Goal: Obtain resource: Download file/media

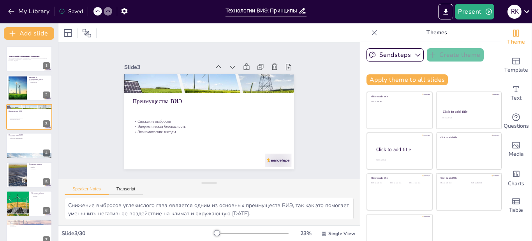
checkbox input "true"
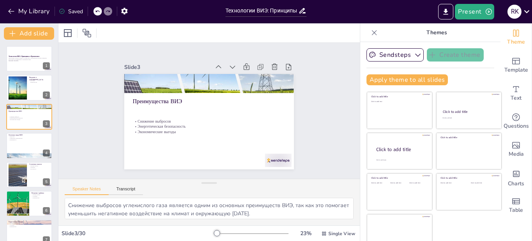
checkbox input "true"
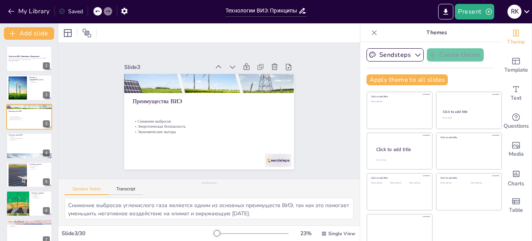
checkbox input "true"
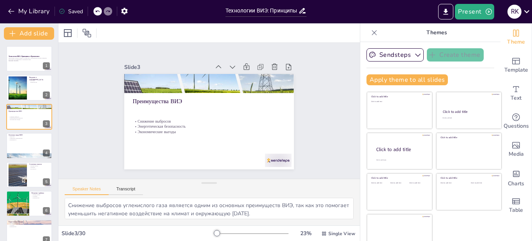
checkbox input "true"
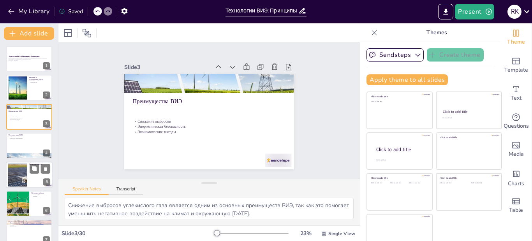
checkbox input "true"
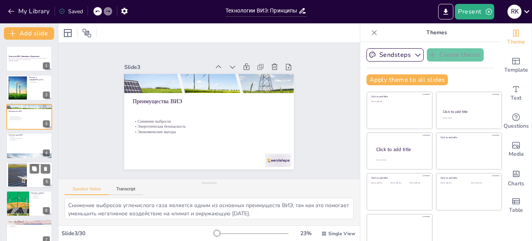
checkbox input "true"
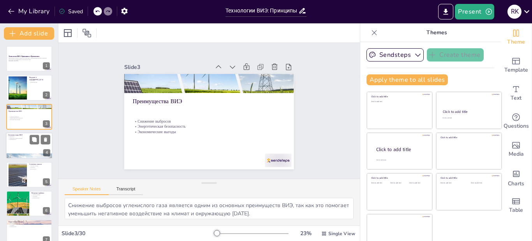
checkbox input "true"
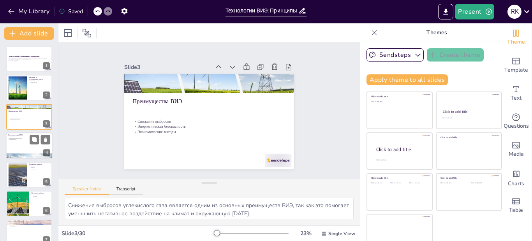
checkbox input "true"
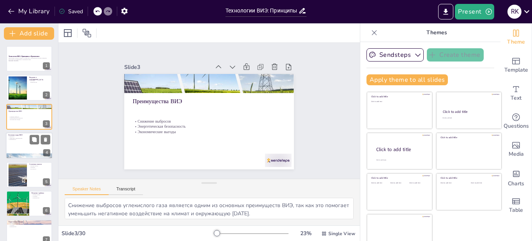
checkbox input "true"
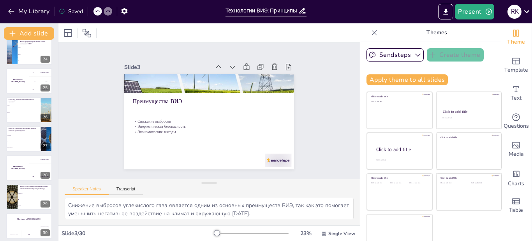
scroll to position [676, 0]
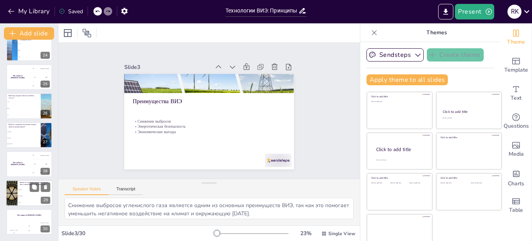
checkbox input "true"
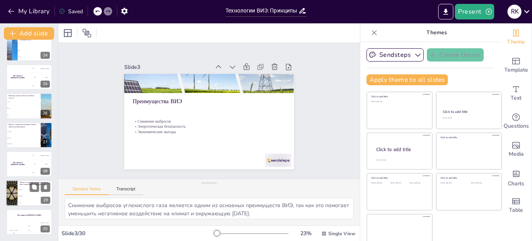
checkbox input "true"
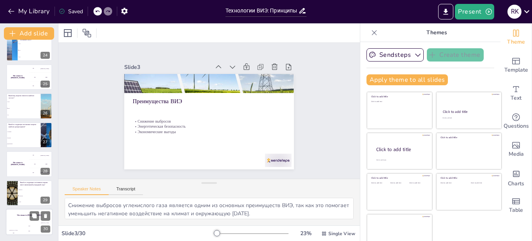
checkbox input "true"
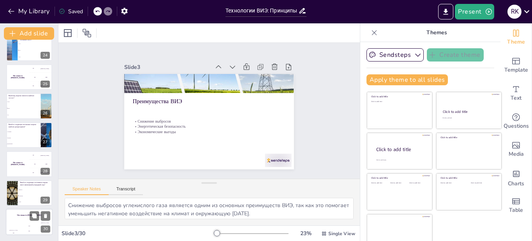
checkbox input "true"
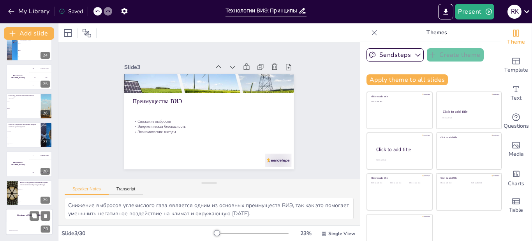
checkbox input "true"
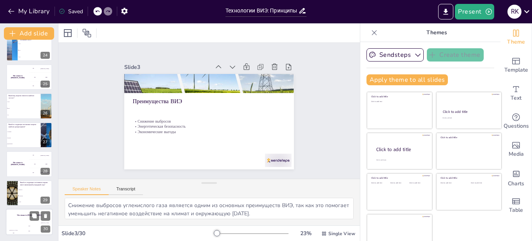
checkbox input "true"
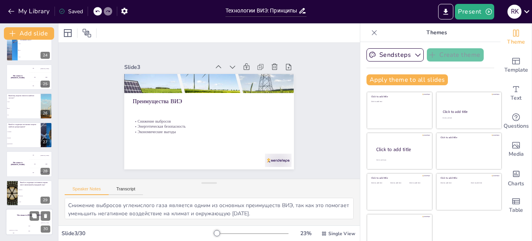
checkbox input "true"
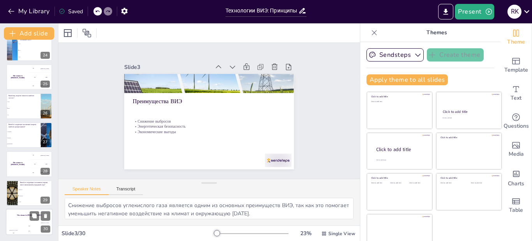
checkbox input "true"
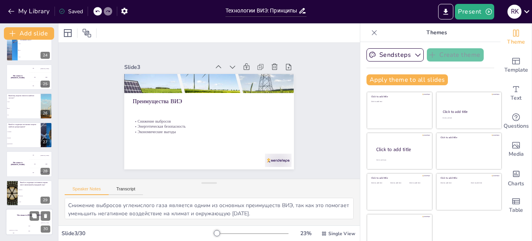
click at [25, 224] on div "Jaap 200" at bounding box center [29, 228] width 16 height 13
checkbox input "true"
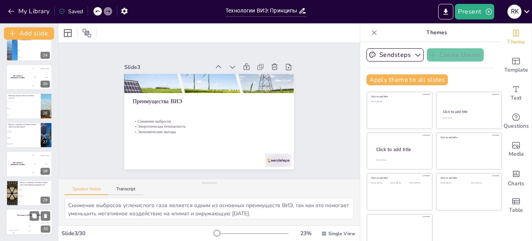
checkbox input "true"
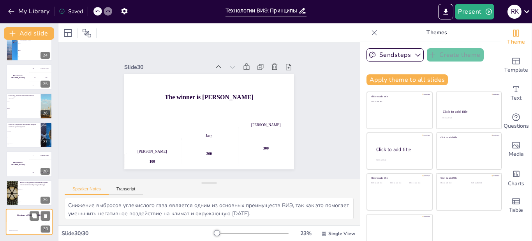
checkbox input "true"
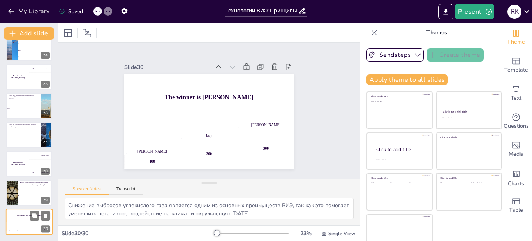
checkbox input "true"
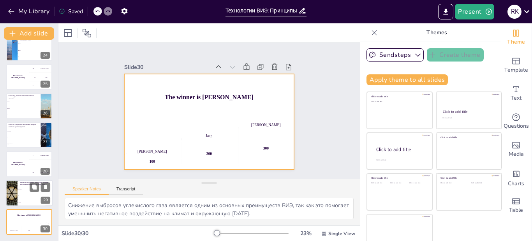
checkbox input "true"
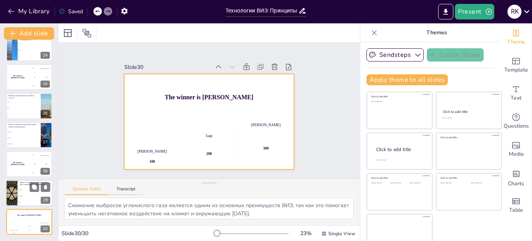
checkbox input "true"
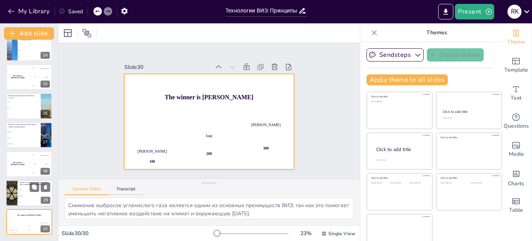
checkbox input "true"
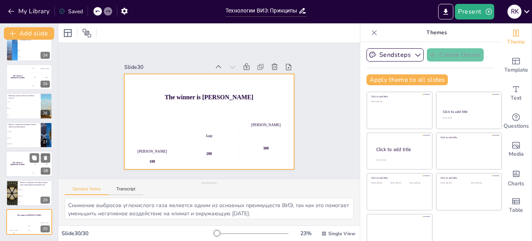
checkbox input "true"
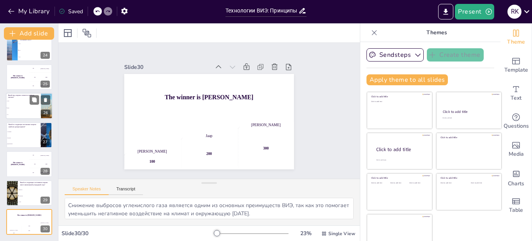
checkbox input "true"
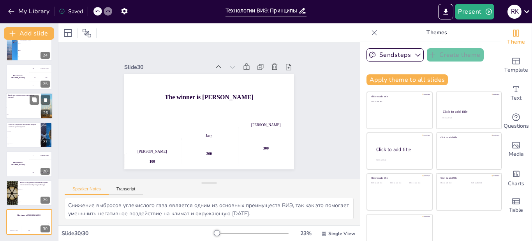
checkbox input "true"
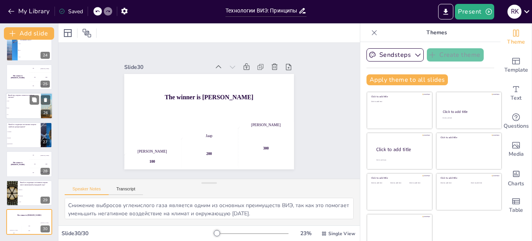
checkbox input "true"
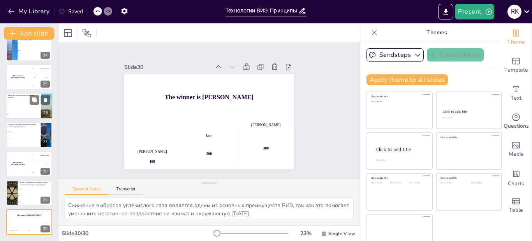
checkbox input "true"
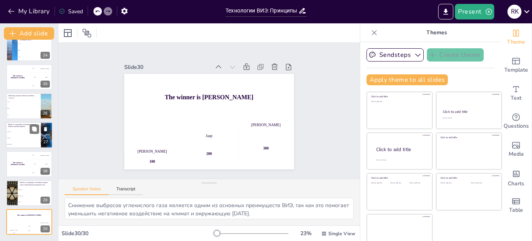
checkbox input "true"
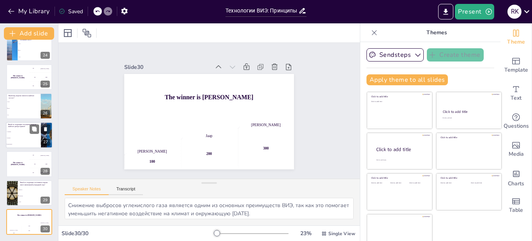
checkbox input "true"
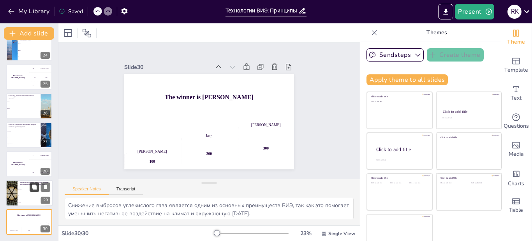
checkbox input "true"
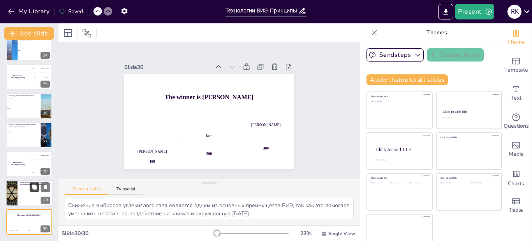
checkbox input "true"
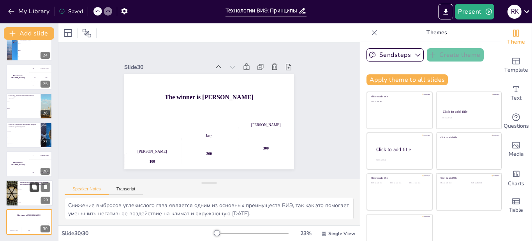
checkbox input "true"
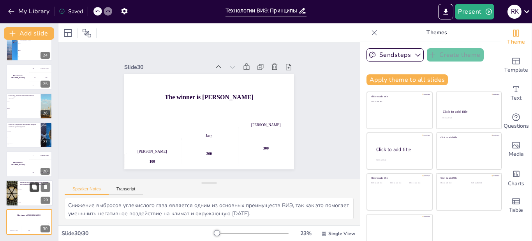
checkbox input "true"
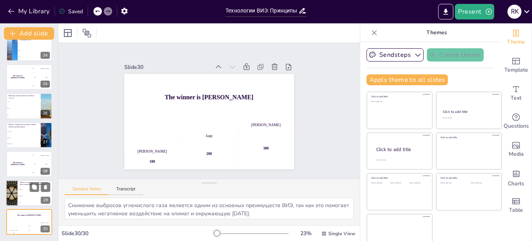
checkbox input "true"
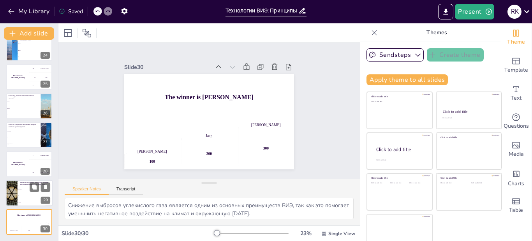
checkbox input "true"
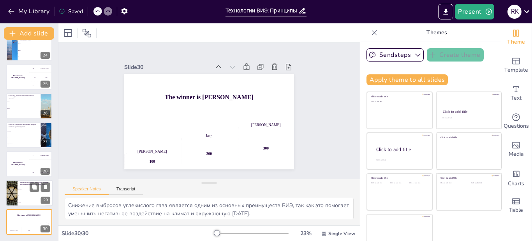
click at [27, 194] on li "Солнечная" at bounding box center [35, 196] width 35 height 6
checkbox input "true"
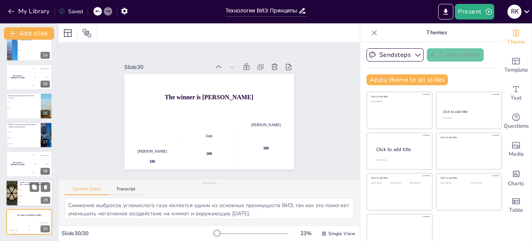
checkbox input "true"
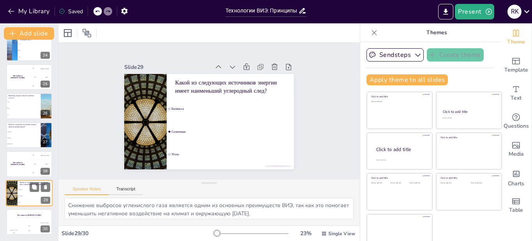
checkbox input "true"
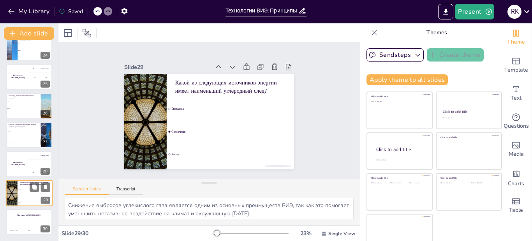
checkbox input "true"
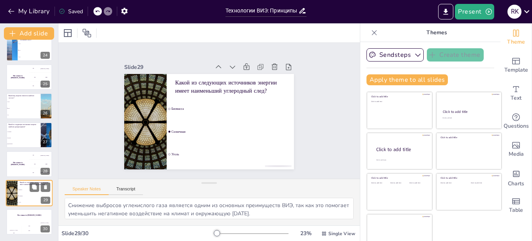
checkbox input "true"
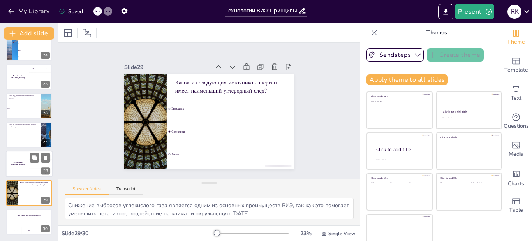
checkbox input "true"
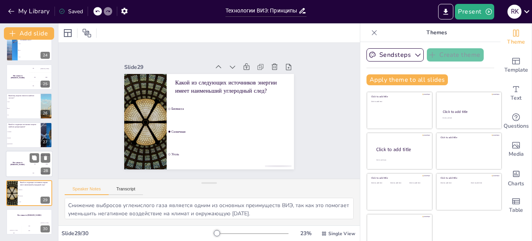
click at [17, 165] on h4 "The winner is [PERSON_NAME]" at bounding box center [17, 164] width 23 height 4
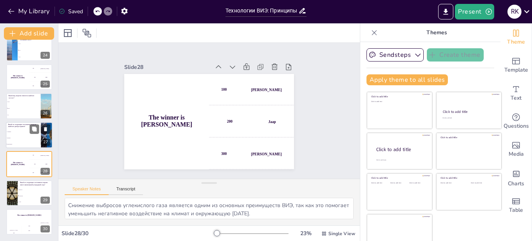
click at [14, 141] on li "Гидроэнергия" at bounding box center [23, 144] width 35 height 6
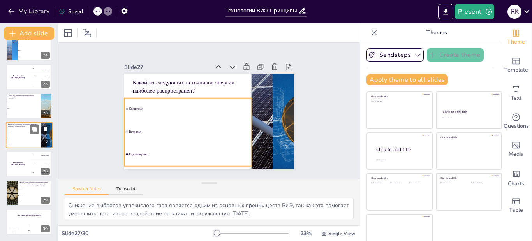
scroll to position [671, 0]
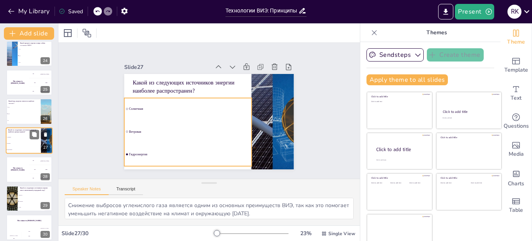
click at [22, 135] on li "Солнечная" at bounding box center [23, 137] width 35 height 6
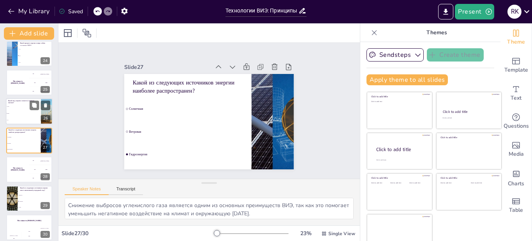
click at [18, 111] on li "Ветер" at bounding box center [23, 113] width 35 height 7
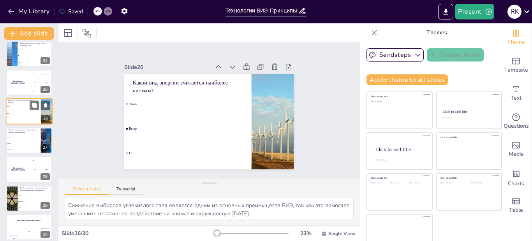
scroll to position [642, 0]
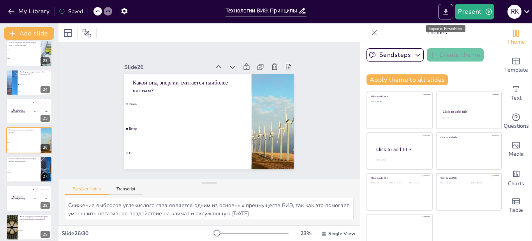
click at [445, 11] on icon "Export to PowerPoint" at bounding box center [445, 12] width 5 height 6
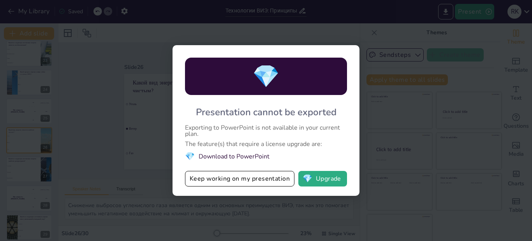
click at [235, 157] on li "💎 Download to PowerPoint" at bounding box center [266, 156] width 162 height 11
click at [216, 181] on button "Keep working on my presentation" at bounding box center [239, 179] width 109 height 16
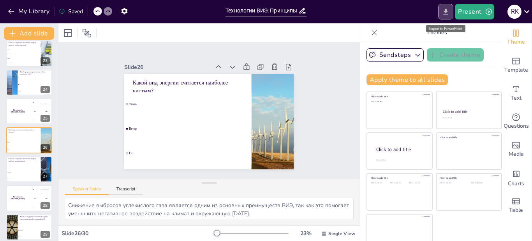
click at [446, 10] on icon "Export to PowerPoint" at bounding box center [445, 12] width 5 height 6
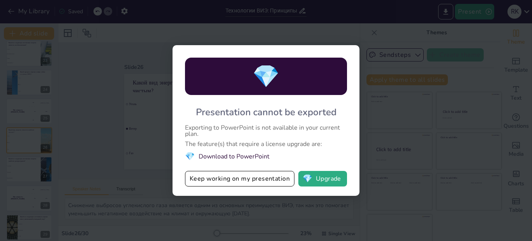
click at [344, 27] on div "💎 Presentation cannot be exported Exporting to PowerPoint is not available in y…" at bounding box center [266, 120] width 532 height 241
click at [230, 183] on button "Keep working on my presentation" at bounding box center [239, 179] width 109 height 16
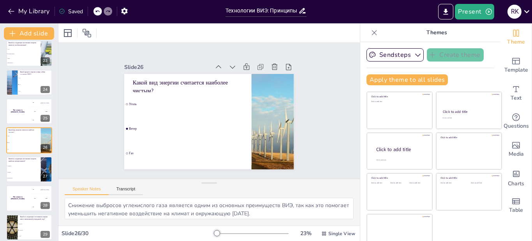
click at [67, 12] on div "Saved" at bounding box center [71, 11] width 24 height 7
click at [77, 13] on div "Saved" at bounding box center [71, 11] width 24 height 7
click at [9, 9] on icon "button" at bounding box center [11, 11] width 8 height 8
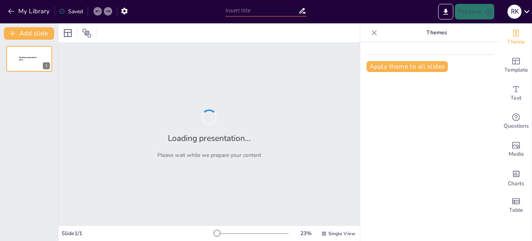
type input "New Sendsteps"
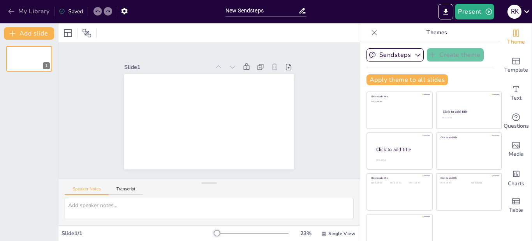
click at [13, 12] on icon "button" at bounding box center [11, 11] width 8 height 8
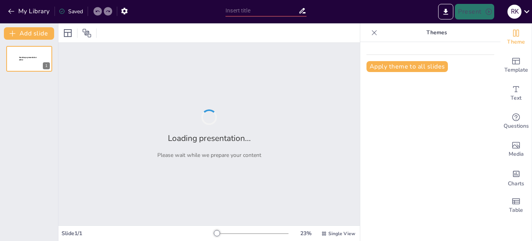
type input "New Sendsteps"
